Goal: Task Accomplishment & Management: Use online tool/utility

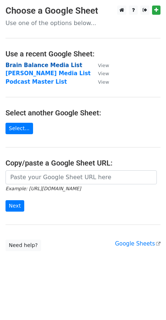
click at [24, 64] on strong "Brain Balance Media List" at bounding box center [44, 65] width 77 height 7
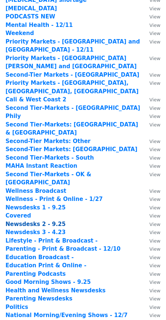
scroll to position [152, 0]
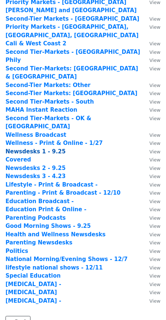
click at [25, 148] on strong "Newsdesks 1 - 9.25" at bounding box center [36, 151] width 60 height 7
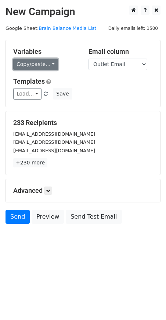
click at [40, 63] on link "Copy/paste..." at bounding box center [35, 64] width 45 height 11
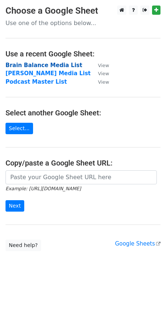
click at [22, 67] on strong "Brain Balance Media List" at bounding box center [44, 65] width 77 height 7
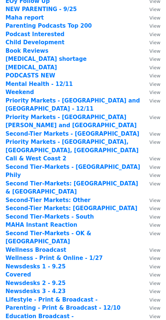
scroll to position [147, 0]
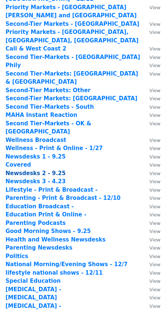
click at [31, 170] on strong "Newsdesks 2 - 9.25" at bounding box center [36, 173] width 60 height 7
